Goal: Information Seeking & Learning: Learn about a topic

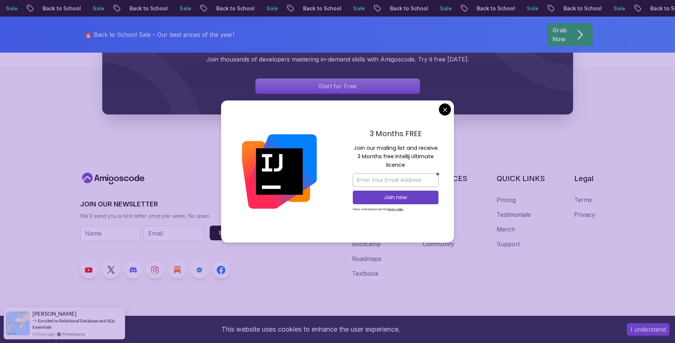
scroll to position [587, 0]
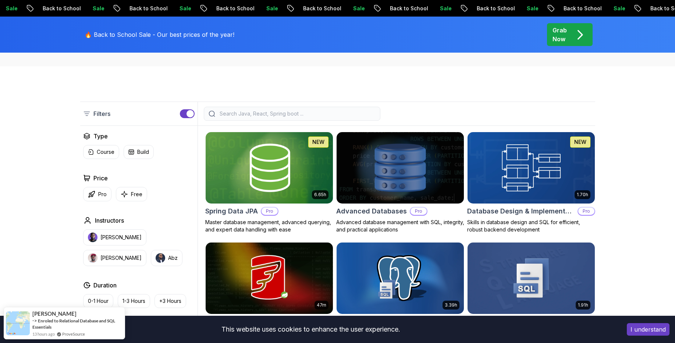
scroll to position [144, 0]
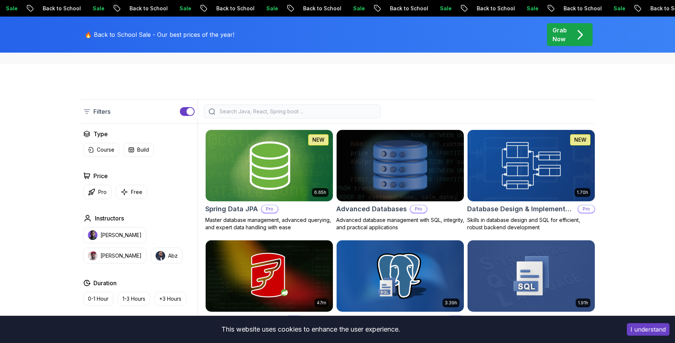
click at [377, 205] on h2 "Advanced Databases" at bounding box center [371, 209] width 71 height 10
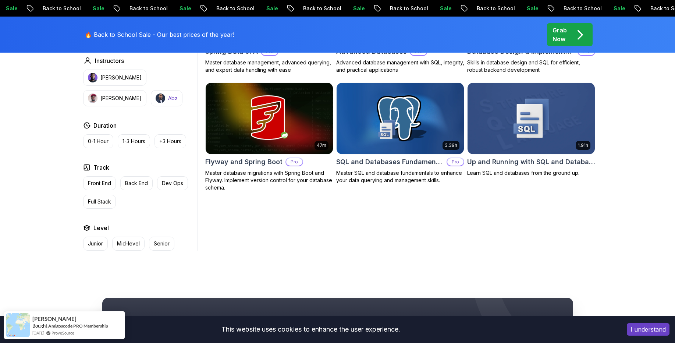
scroll to position [306, 0]
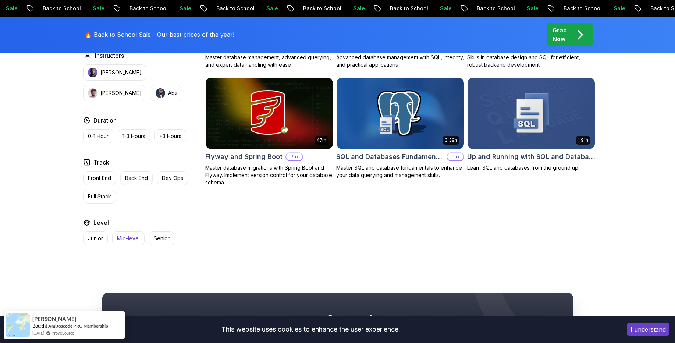
click at [124, 242] on button "Mid-level" at bounding box center [128, 238] width 32 height 14
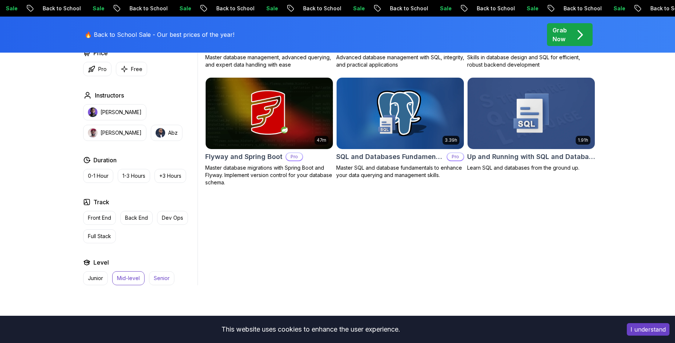
click at [154, 277] on p "Senior" at bounding box center [162, 277] width 16 height 7
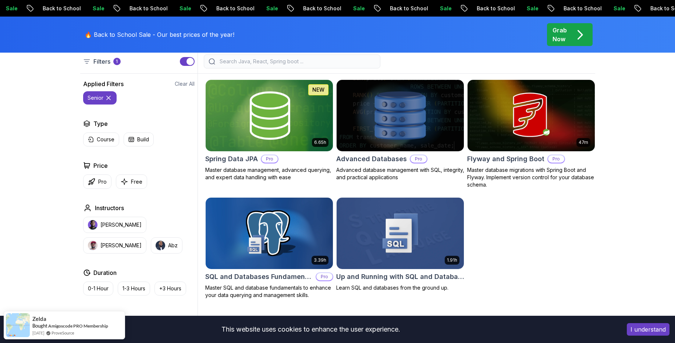
scroll to position [196, 0]
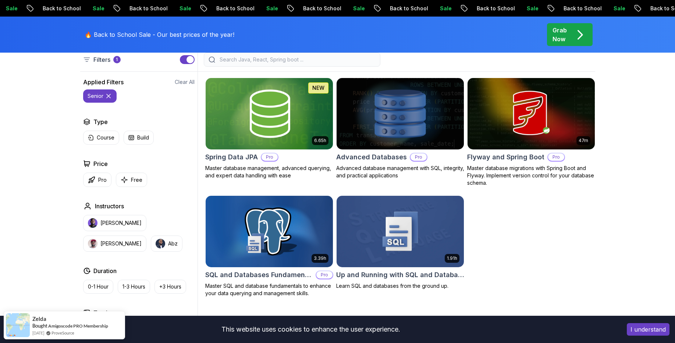
click at [298, 249] on img at bounding box center [268, 231] width 133 height 75
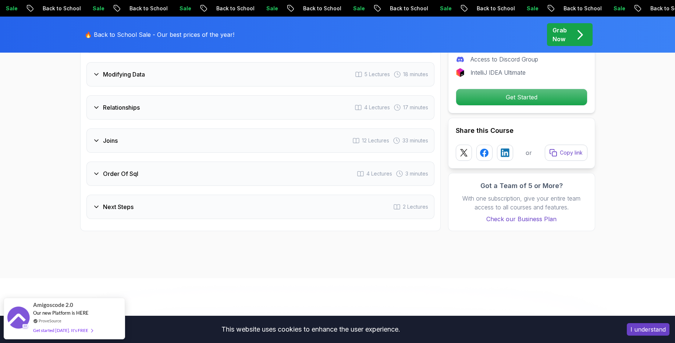
scroll to position [1270, 0]
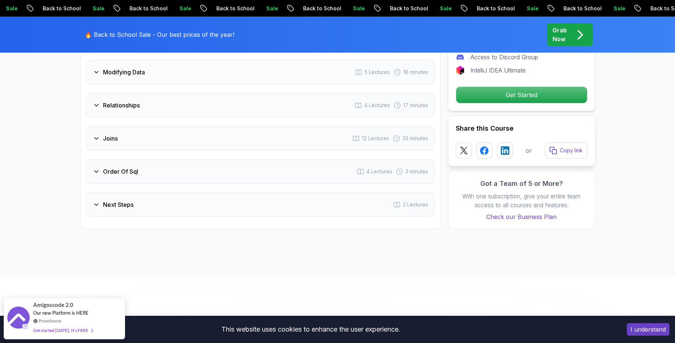
click at [104, 134] on h3 "Joins" at bounding box center [110, 138] width 15 height 9
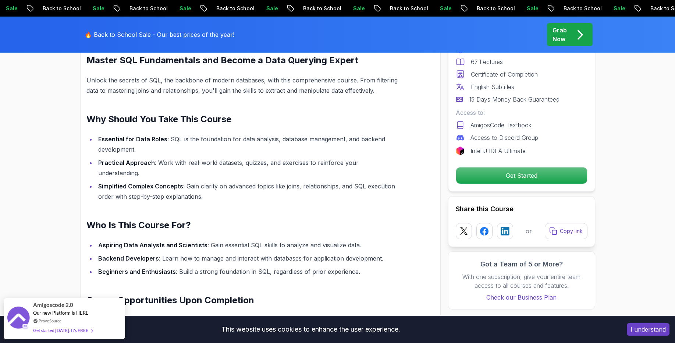
scroll to position [0, 0]
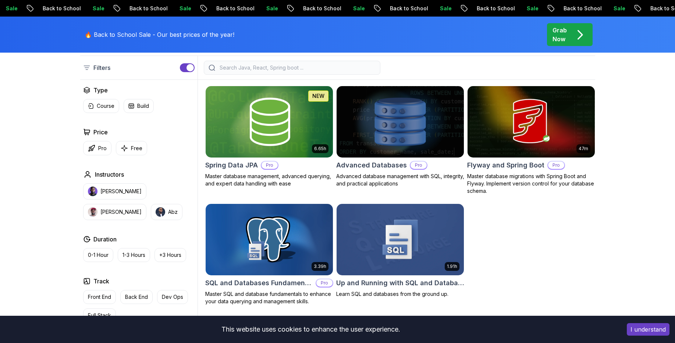
scroll to position [196, 0]
